Goal: Navigation & Orientation: Find specific page/section

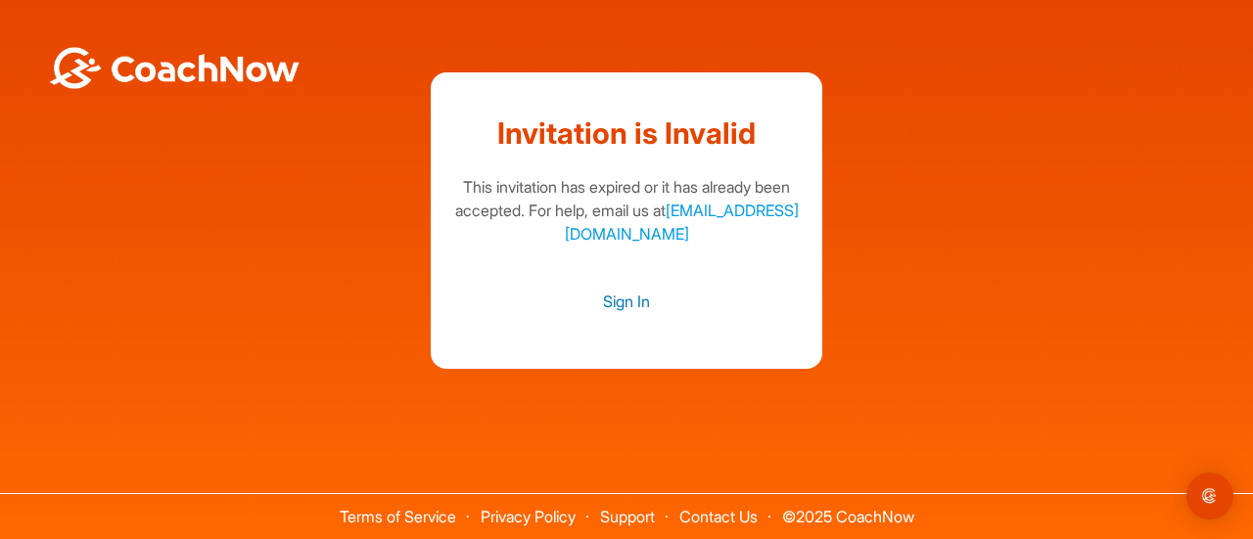
click at [634, 301] on link "Sign In" at bounding box center [626, 301] width 352 height 25
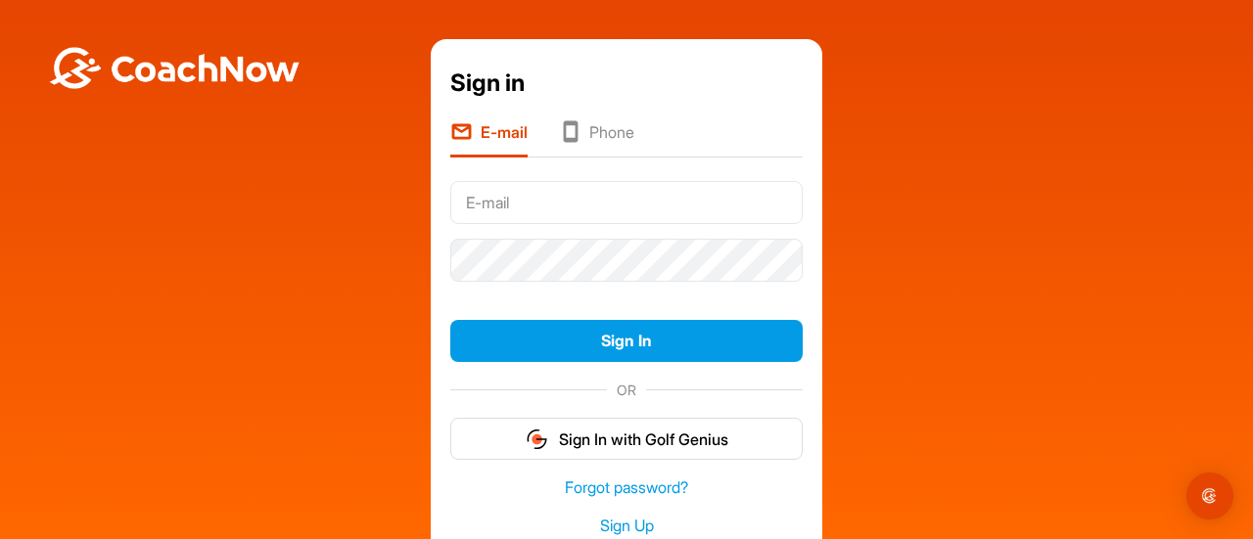
type input "+1"
click at [583, 125] on li "Phone" at bounding box center [596, 138] width 75 height 37
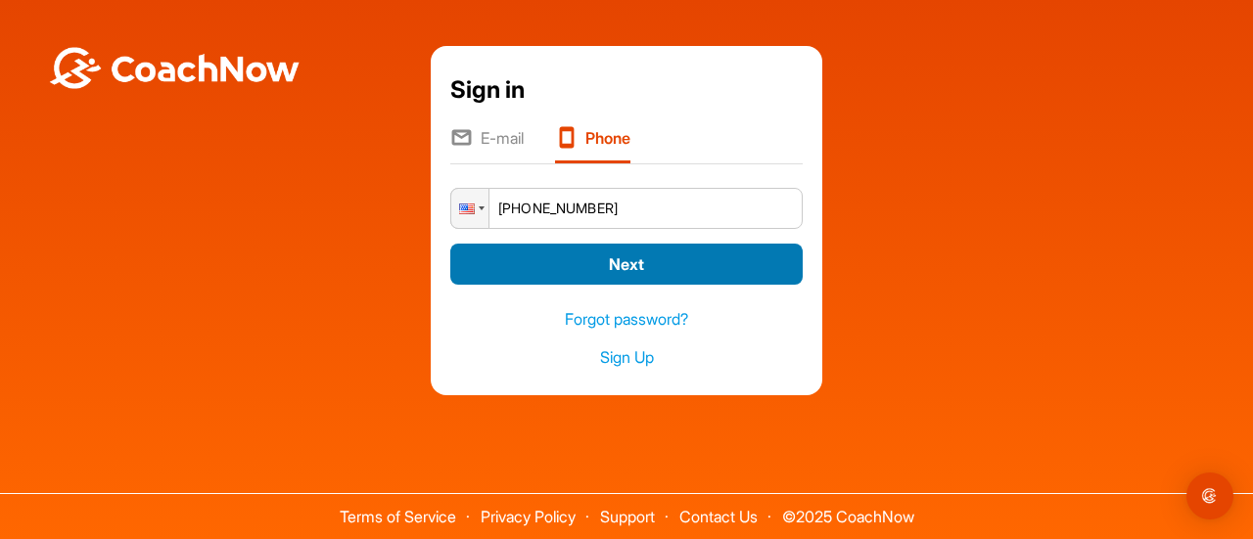
type input "[PHONE_NUMBER]"
click at [542, 257] on button "Next" at bounding box center [626, 265] width 352 height 42
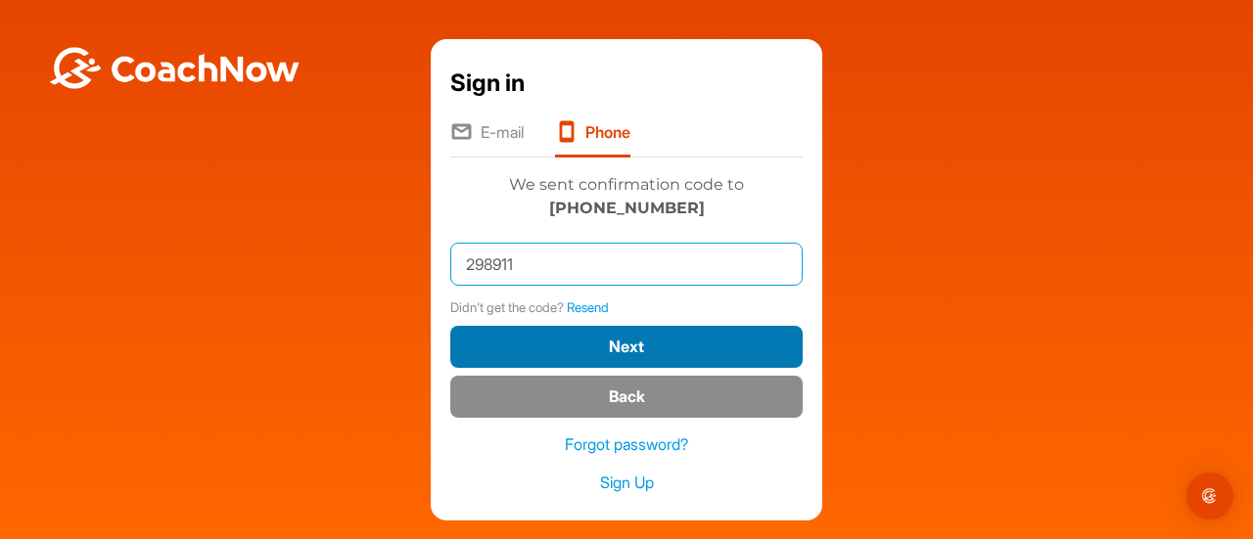
type input "298911"
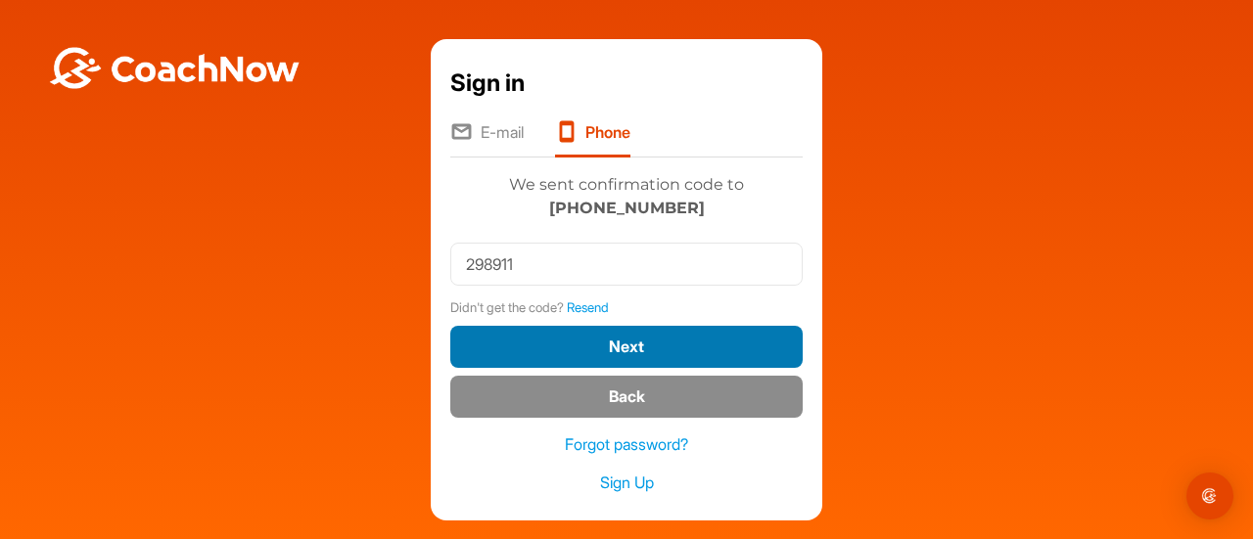
click at [595, 342] on button "Next" at bounding box center [626, 347] width 352 height 42
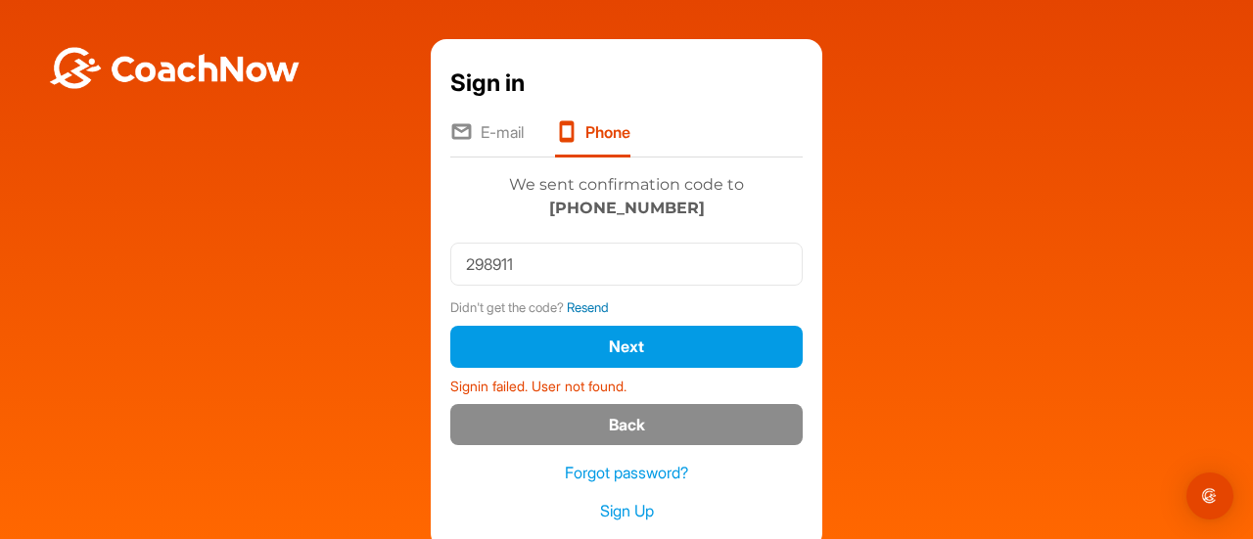
click at [570, 304] on link "Resend" at bounding box center [588, 308] width 42 height 16
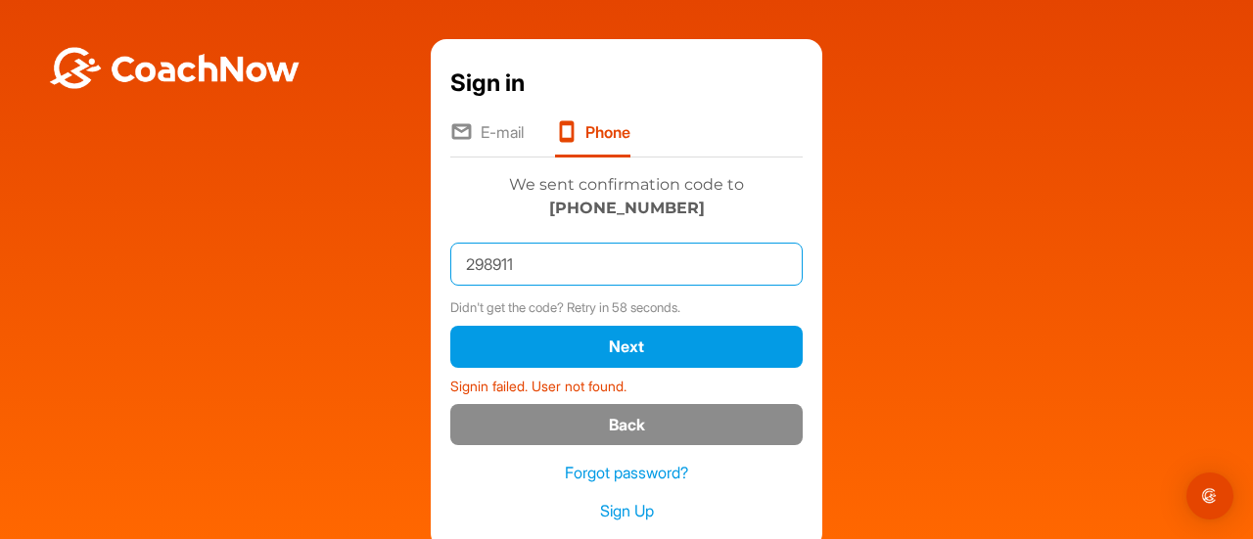
drag, startPoint x: 547, startPoint y: 261, endPoint x: 358, endPoint y: 259, distance: 188.9
click at [358, 259] on div "Sign in E-mail Phone Phone [PHONE_NUMBER] Next Signin failed. User not found. W…" at bounding box center [626, 294] width 1233 height 510
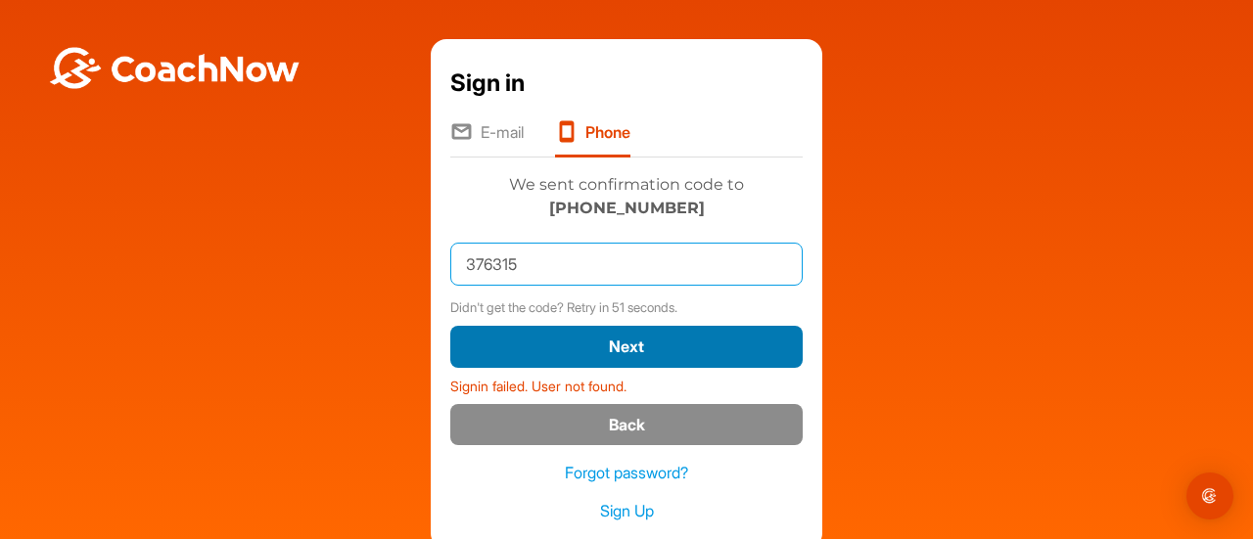
type input "376315"
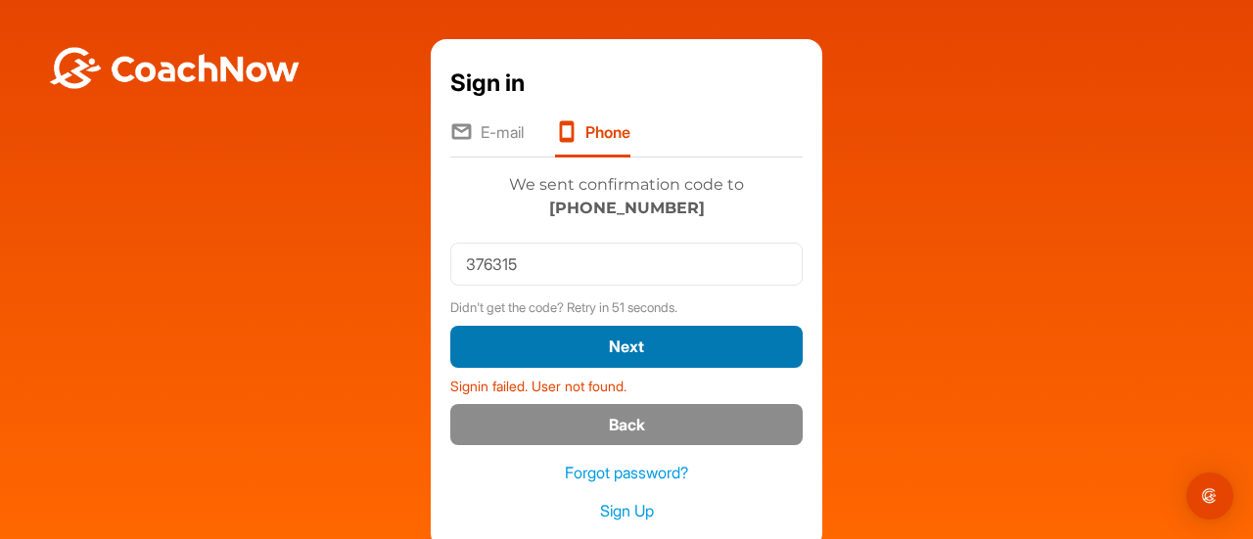
click at [567, 352] on button "Next" at bounding box center [626, 347] width 352 height 42
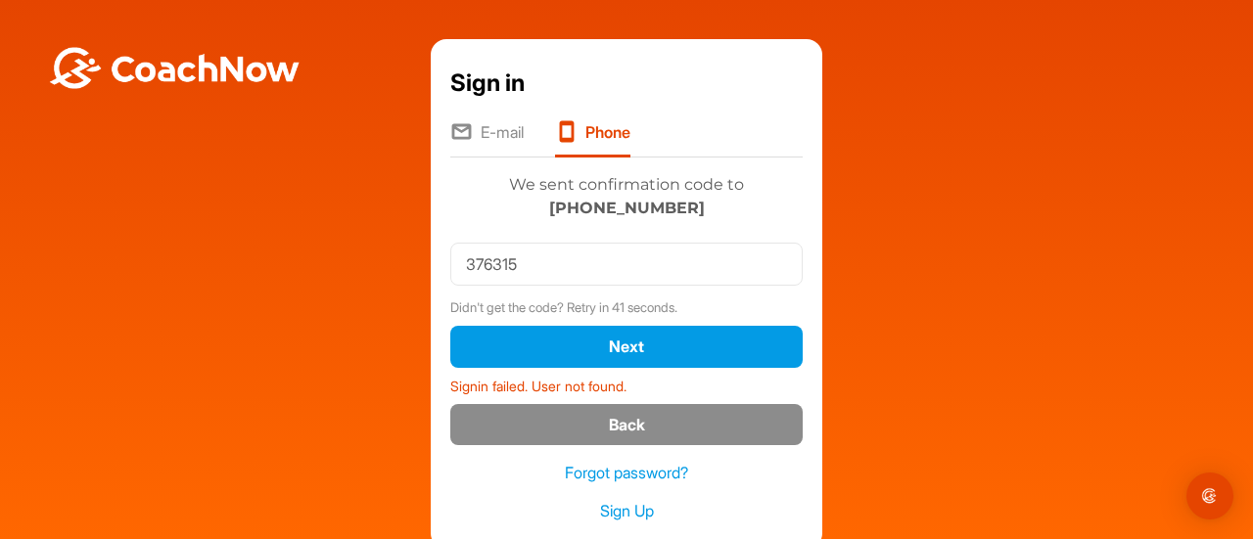
click at [489, 141] on li "E-mail" at bounding box center [486, 138] width 73 height 37
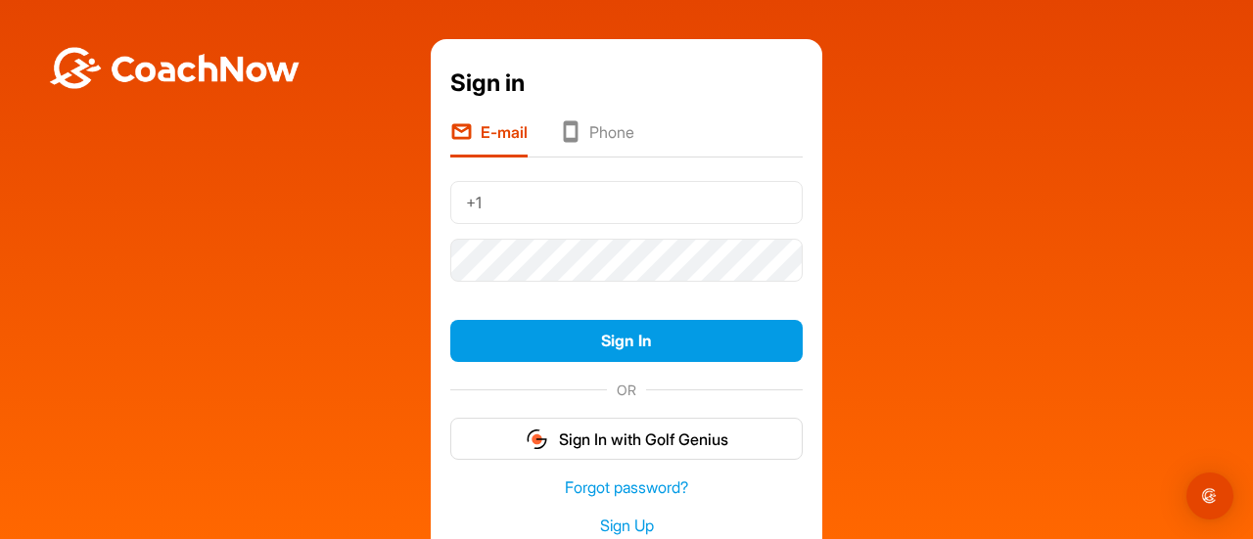
type input "+"
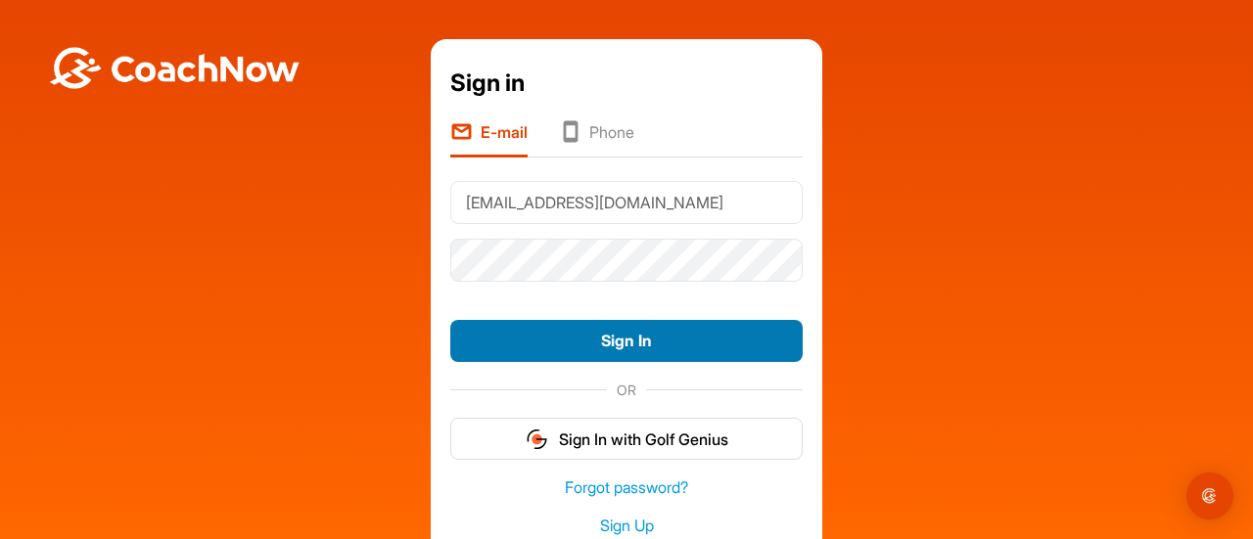
type input "[EMAIL_ADDRESS][DOMAIN_NAME]"
click at [574, 351] on button "Sign In" at bounding box center [626, 341] width 352 height 42
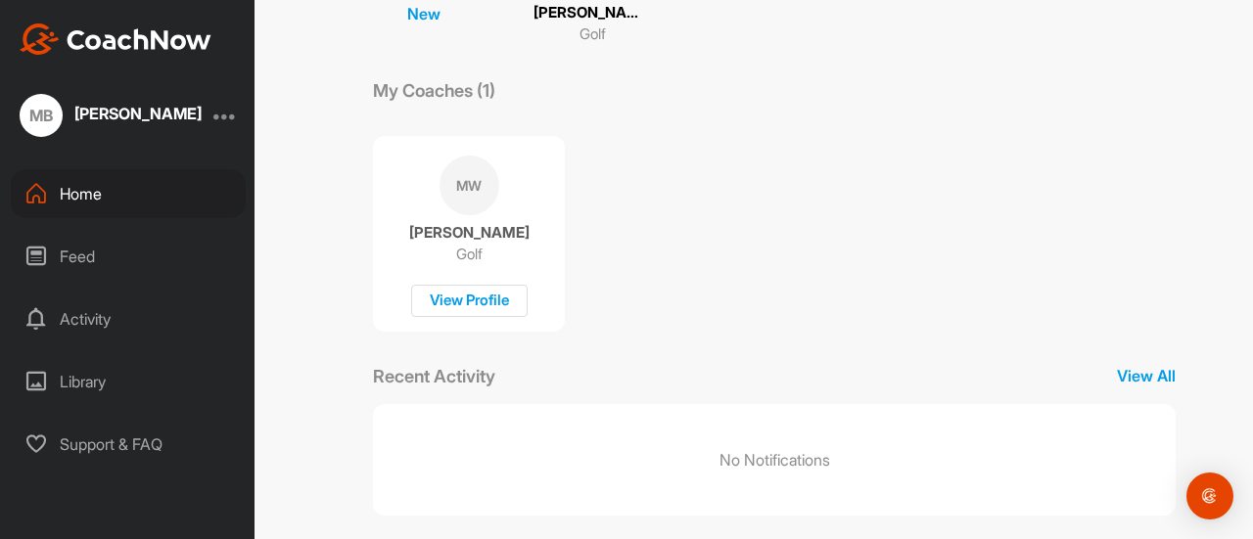
scroll to position [294, 0]
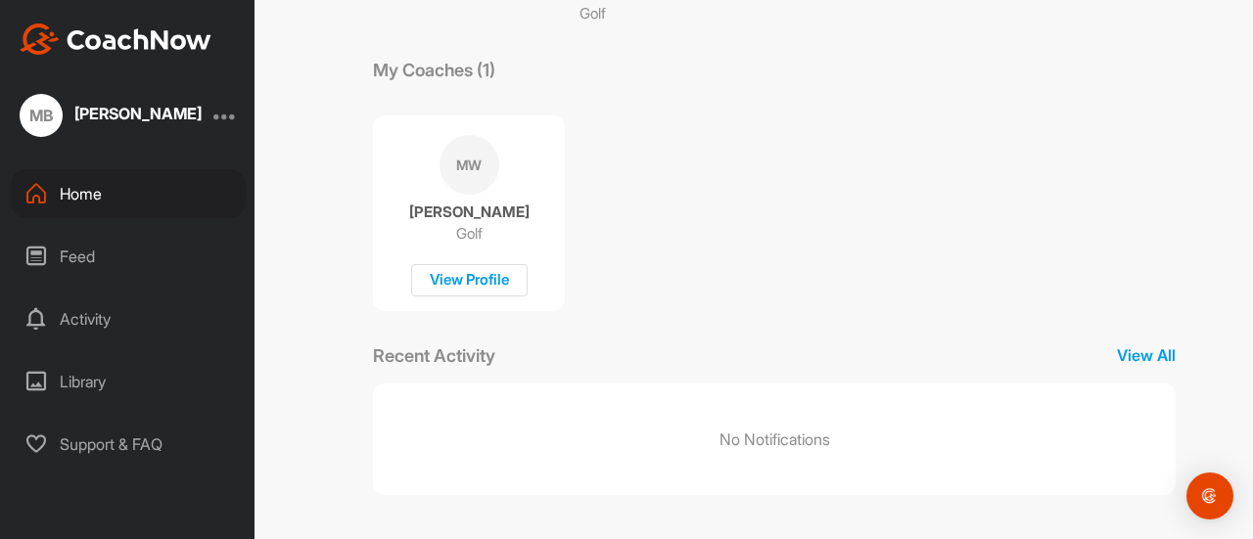
drag, startPoint x: 86, startPoint y: 261, endPoint x: 74, endPoint y: 250, distance: 16.6
click at [74, 250] on div "Feed" at bounding box center [128, 256] width 235 height 49
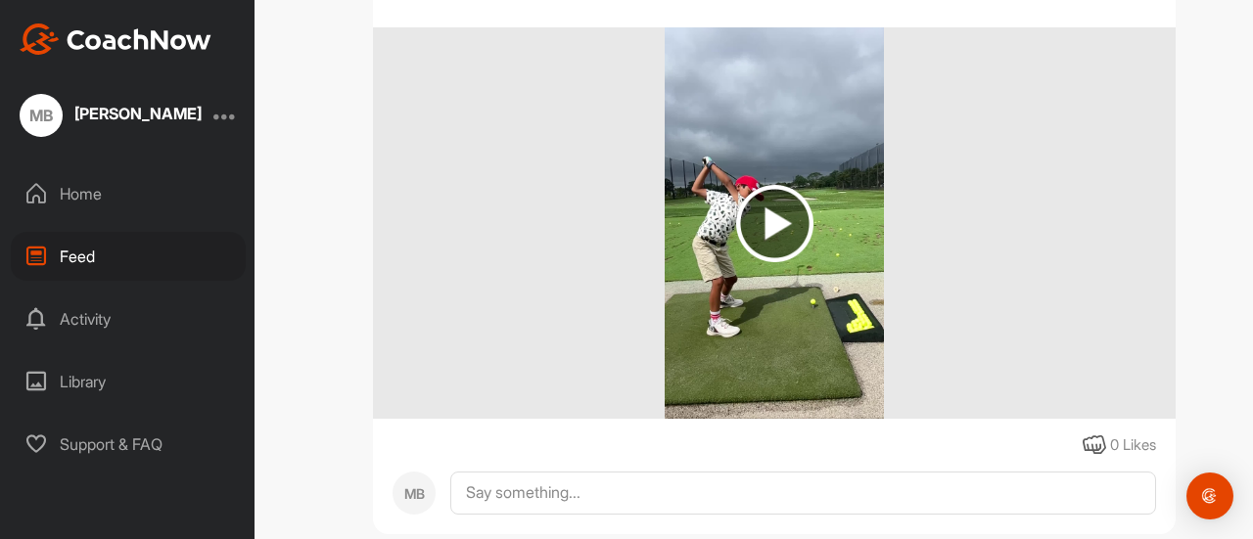
scroll to position [190, 0]
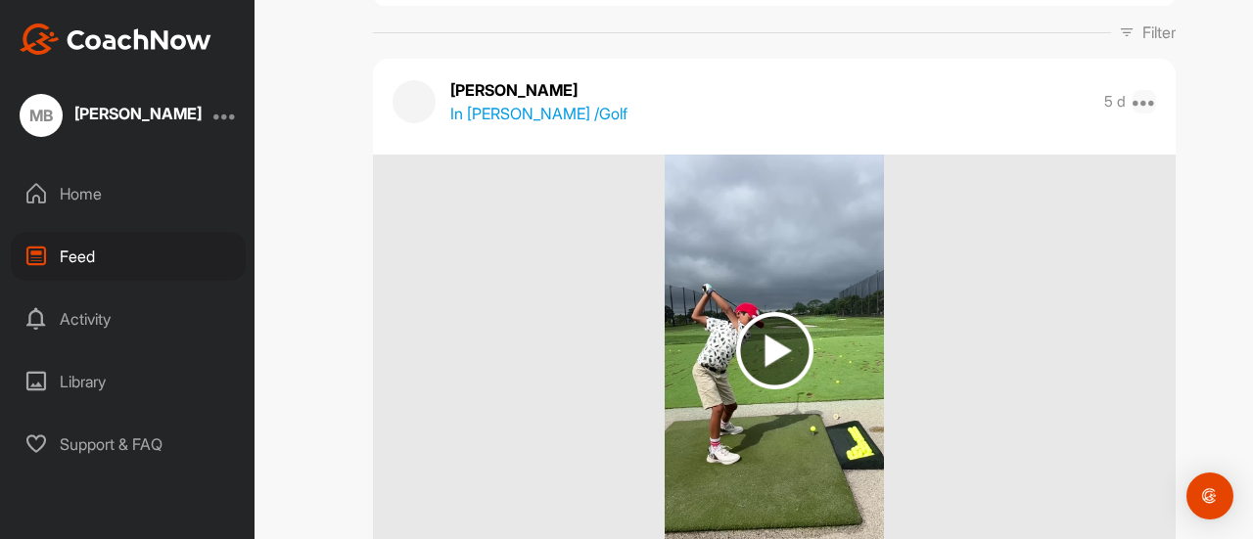
click at [1144, 103] on icon at bounding box center [1144, 101] width 23 height 23
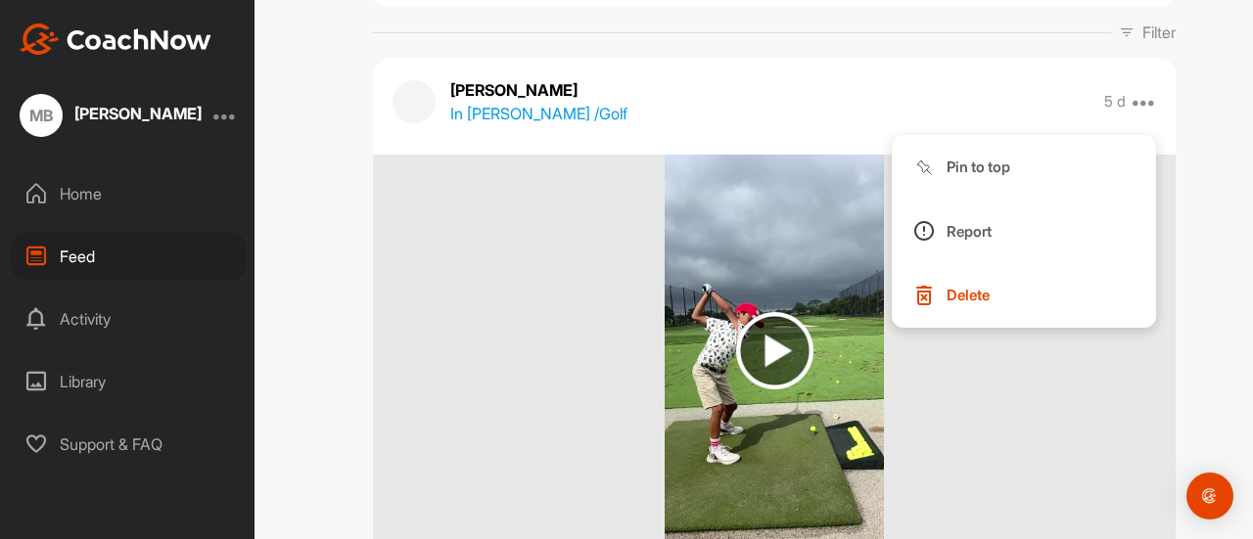
click at [775, 246] on img at bounding box center [774, 351] width 218 height 392
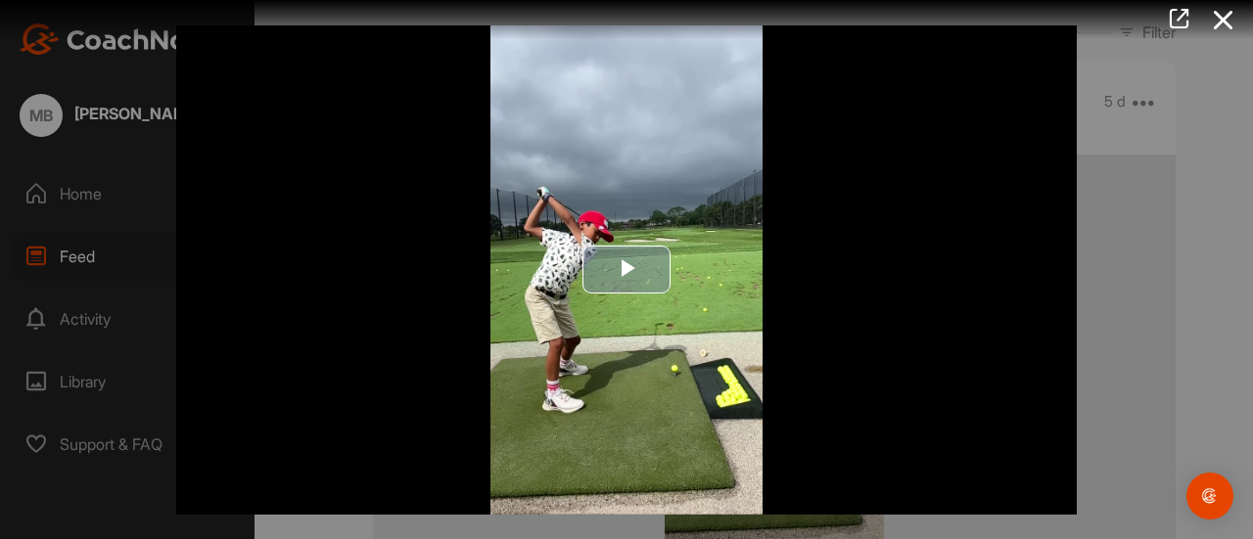
click at [626, 270] on span "Video Player" at bounding box center [626, 270] width 0 height 0
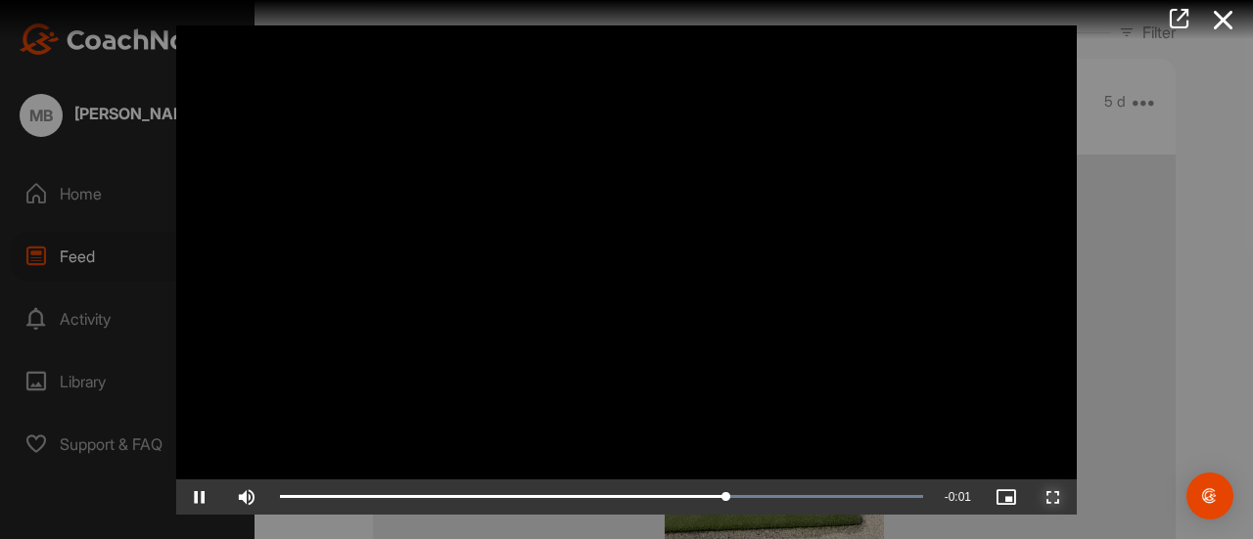
click at [1051, 497] on span "Video Player" at bounding box center [1053, 497] width 47 height 0
click at [366, 314] on video "Video Player" at bounding box center [626, 269] width 901 height 489
click at [1223, 21] on icon at bounding box center [1223, 20] width 45 height 36
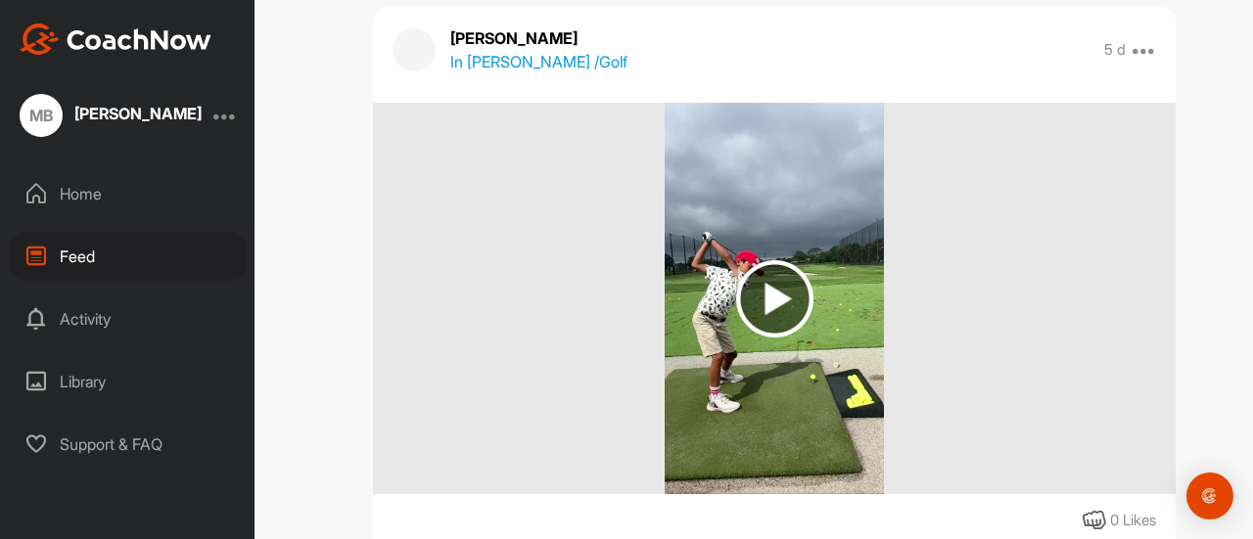
scroll to position [250, 0]
